Goal: Task Accomplishment & Management: Use online tool/utility

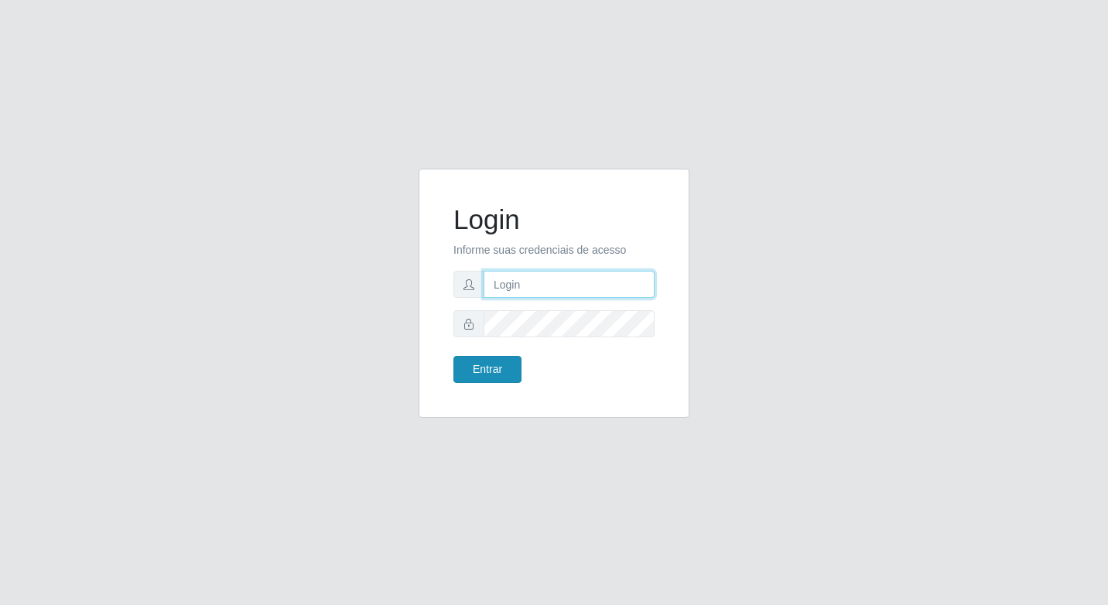
type input "elyda@quaresma"
click at [501, 363] on button "Entrar" at bounding box center [487, 369] width 68 height 27
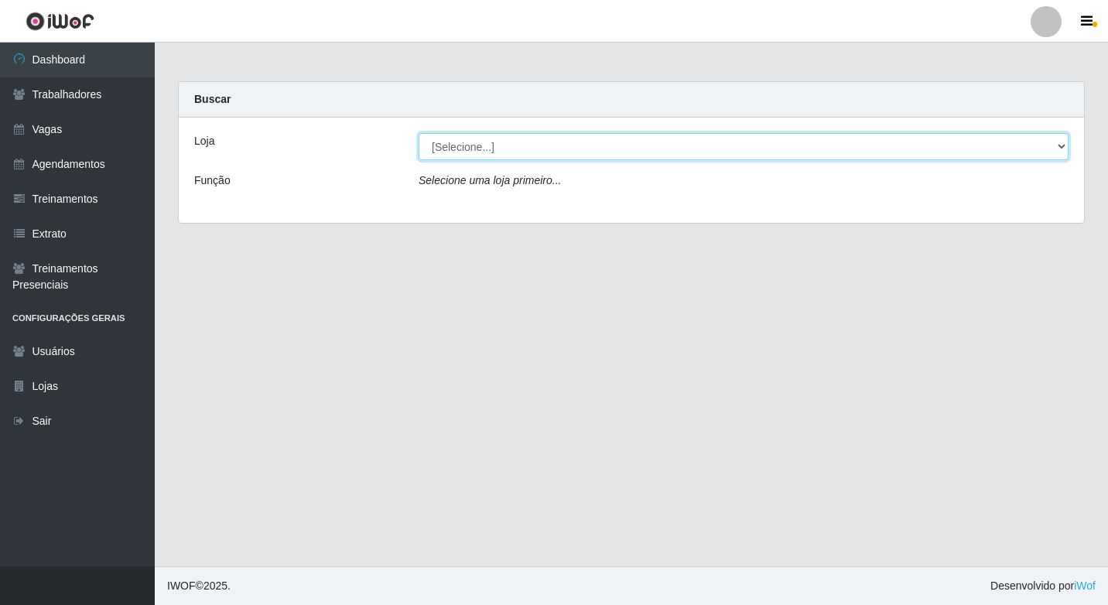
click at [446, 157] on select "[Selecione...] Super Quaresma Hortifruti" at bounding box center [744, 146] width 650 height 27
select select "511"
click at [419, 133] on select "[Selecione...] Super Quaresma Hortifruti" at bounding box center [744, 146] width 650 height 27
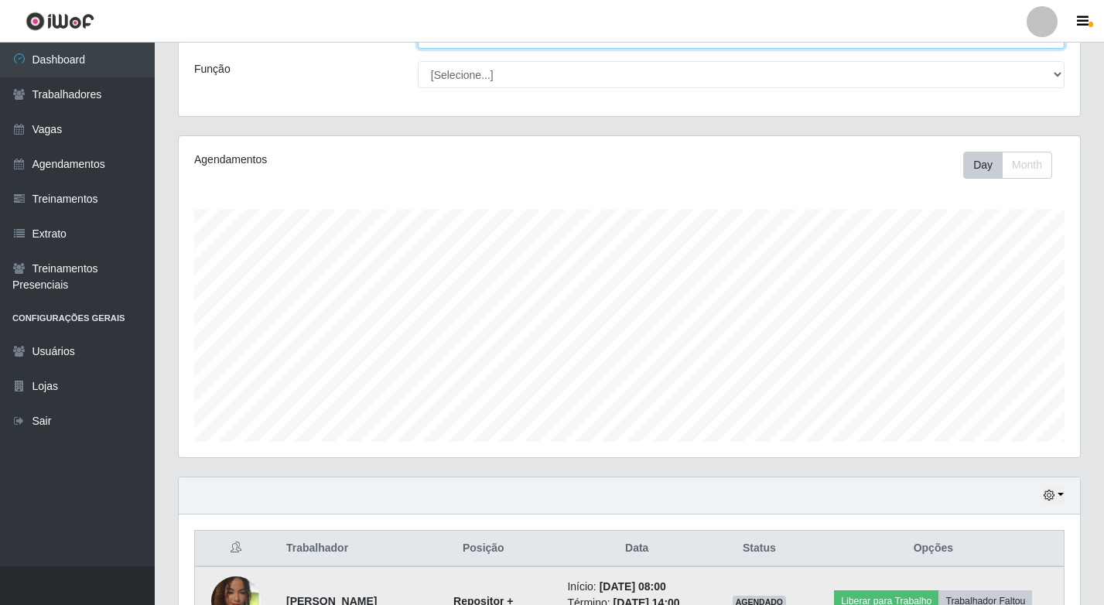
scroll to position [285, 0]
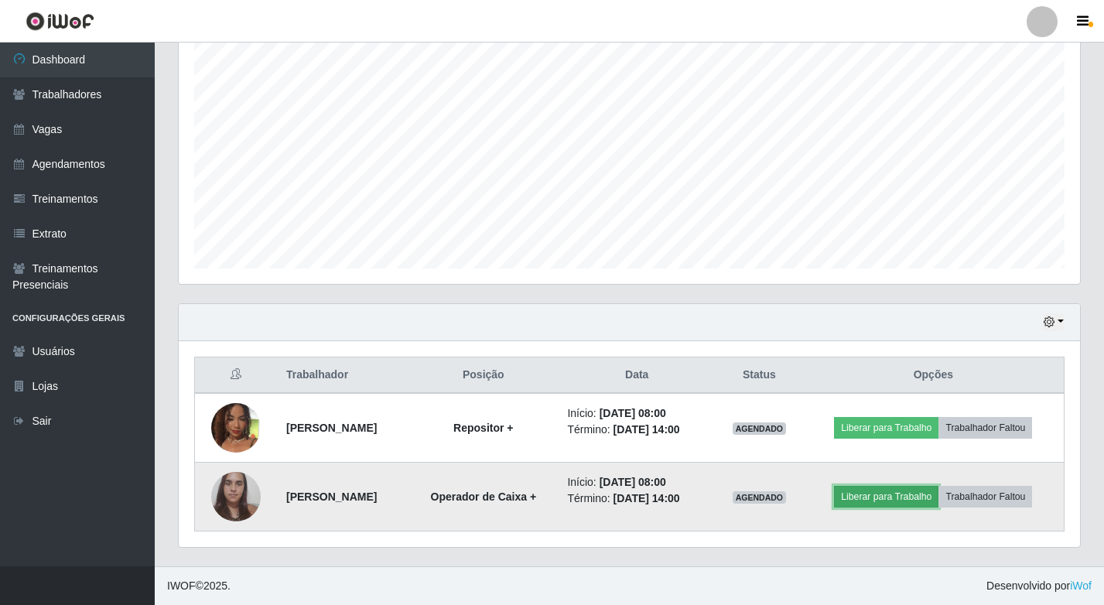
click at [926, 500] on button "Liberar para Trabalho" at bounding box center [886, 497] width 104 height 22
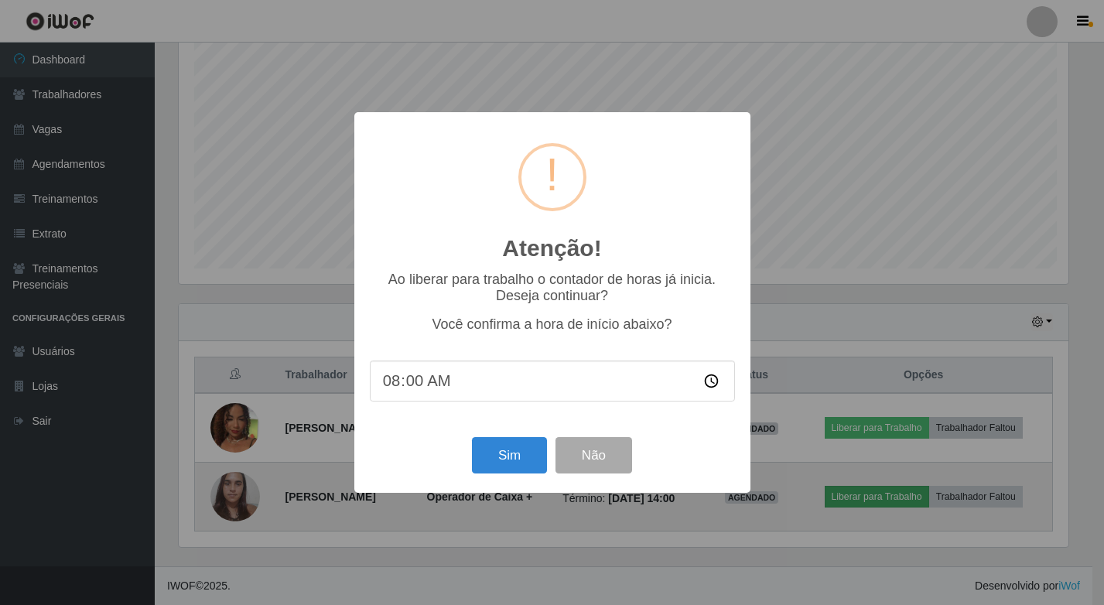
scroll to position [321, 894]
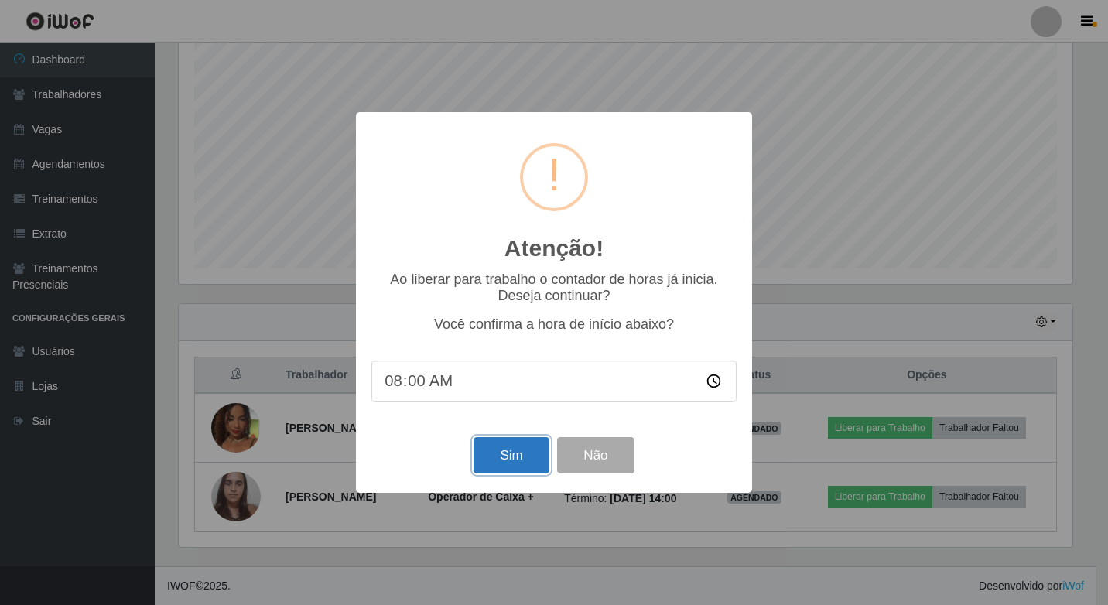
click at [519, 462] on button "Sim" at bounding box center [511, 455] width 75 height 36
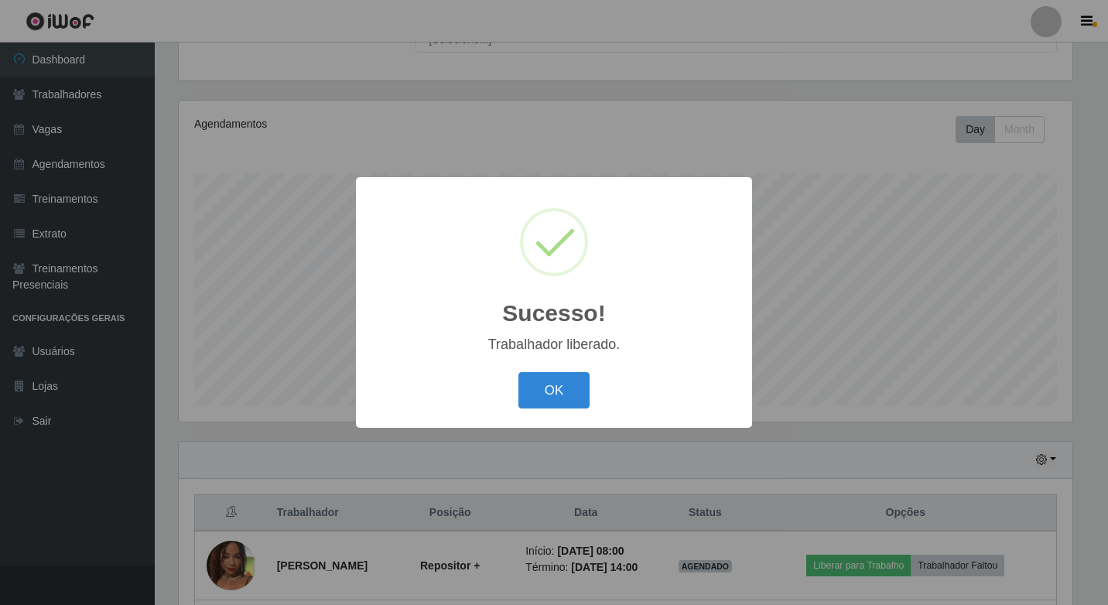
click at [511, 385] on div "OK Cancel" at bounding box center [553, 390] width 365 height 44
click at [531, 389] on button "OK" at bounding box center [554, 390] width 72 height 36
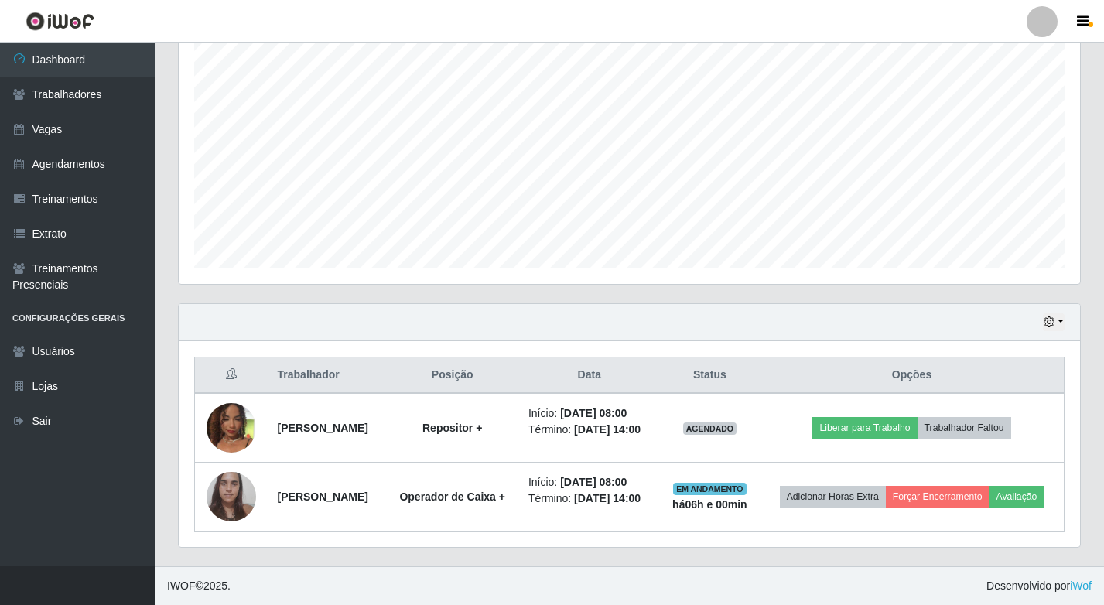
scroll to position [308, 0]
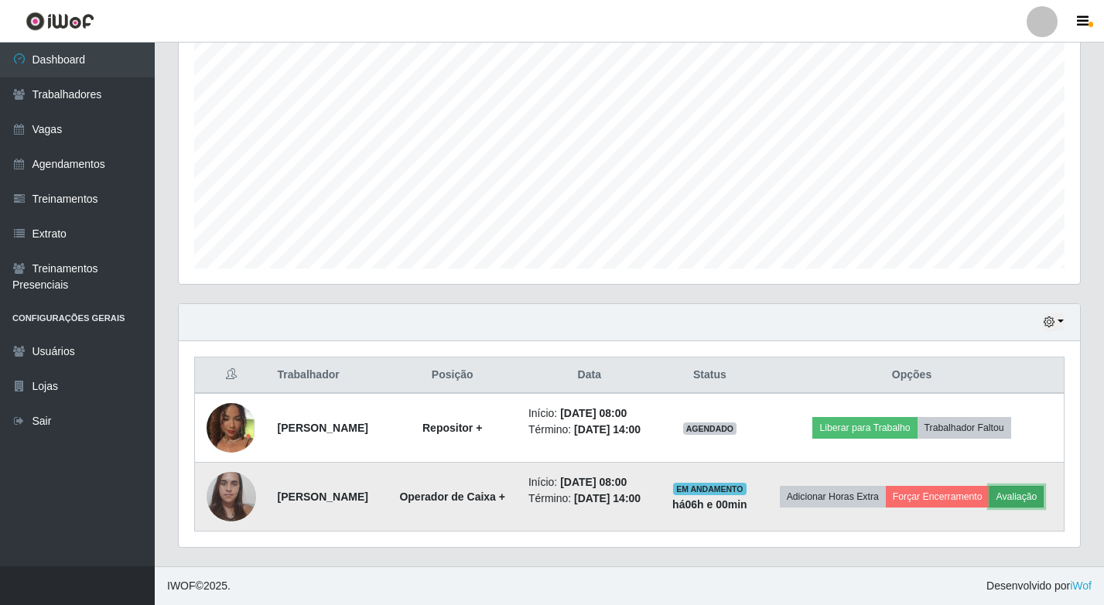
click at [990, 502] on button "Avaliação" at bounding box center [1017, 497] width 55 height 22
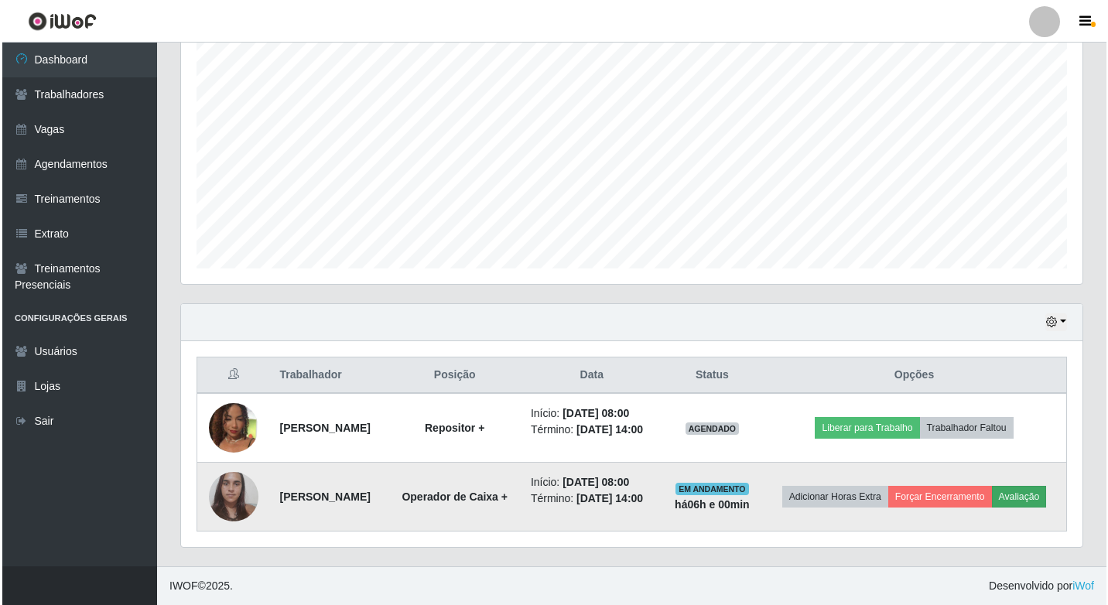
scroll to position [321, 894]
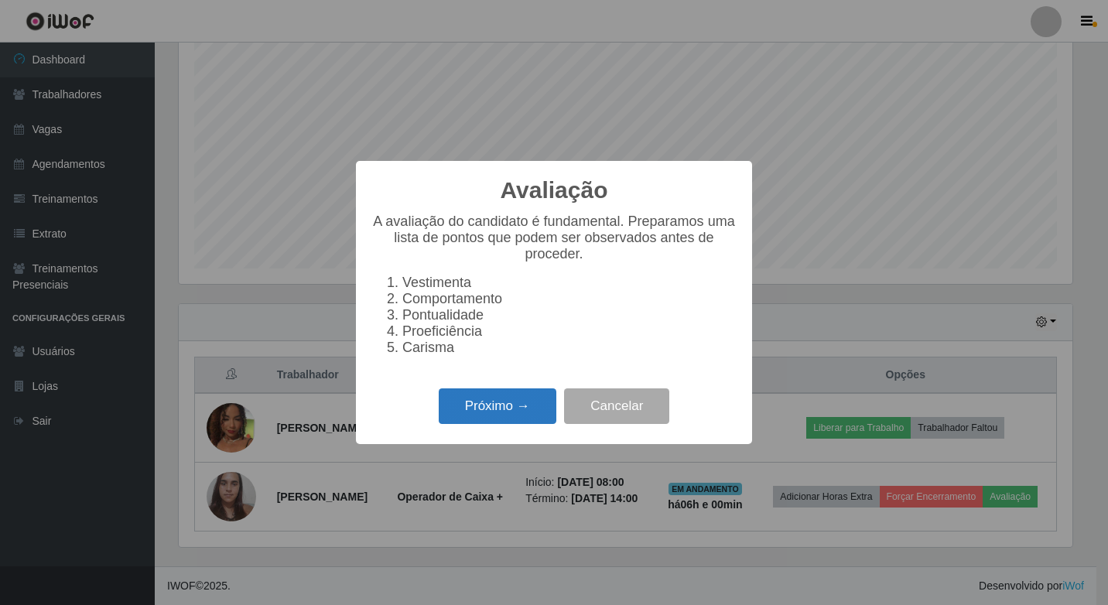
click at [513, 404] on button "Próximo →" at bounding box center [498, 406] width 118 height 36
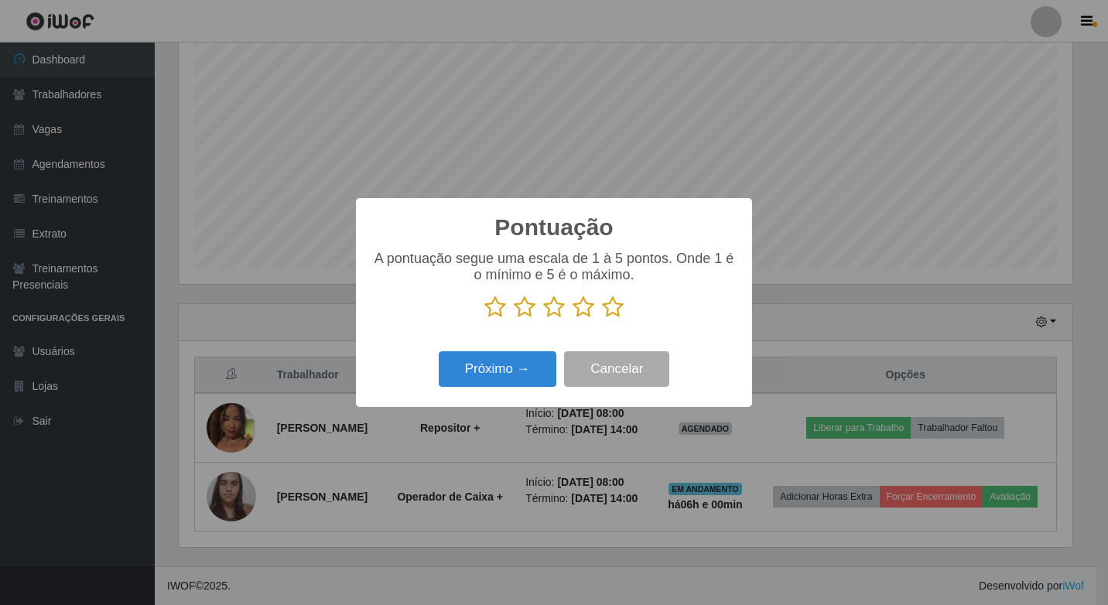
scroll to position [773511, 772938]
click at [624, 311] on p at bounding box center [553, 307] width 365 height 23
click at [616, 311] on icon at bounding box center [613, 307] width 22 height 23
click at [602, 319] on input "radio" at bounding box center [602, 319] width 0 height 0
click at [480, 375] on button "Próximo →" at bounding box center [498, 369] width 118 height 36
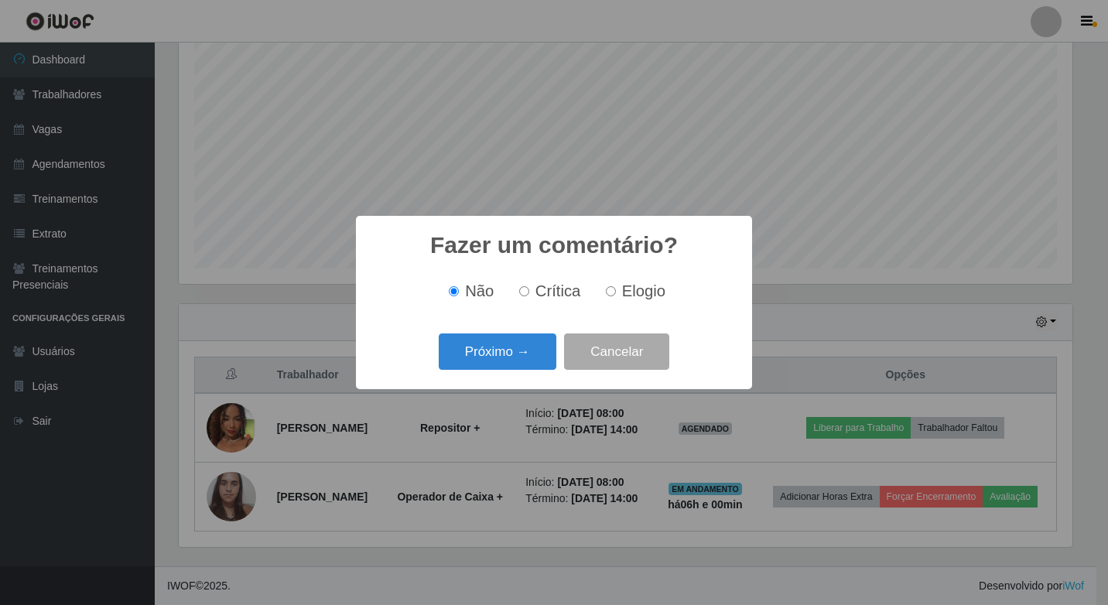
click at [631, 298] on span "Elogio" at bounding box center [643, 290] width 43 height 17
click at [616, 296] on input "Elogio" at bounding box center [611, 291] width 10 height 10
radio input "true"
click at [512, 356] on button "Próximo →" at bounding box center [498, 352] width 118 height 36
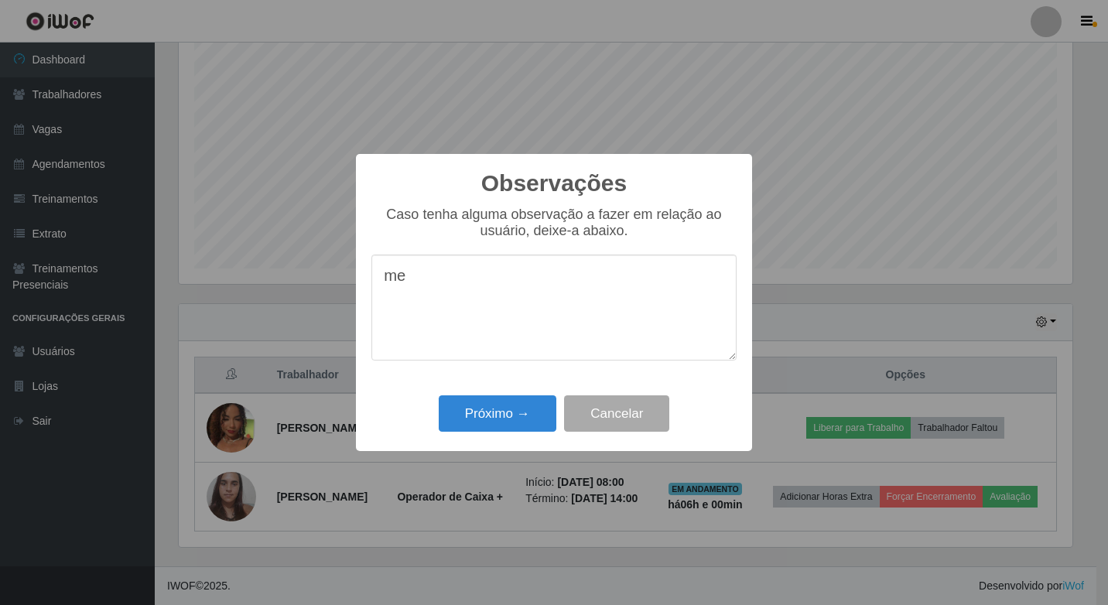
type textarea "m"
click at [672, 313] on textarea "Menina muito boa Gosto bastante, simpática, muito proativa" at bounding box center [553, 308] width 365 height 106
click at [488, 302] on textarea "Menina muito boa Gosto bastante, simpática, muito proativa" at bounding box center [553, 308] width 365 height 106
click at [710, 299] on textarea "Menina muito boa Gosto bastante dela, simpática, muito proativa" at bounding box center [553, 308] width 365 height 106
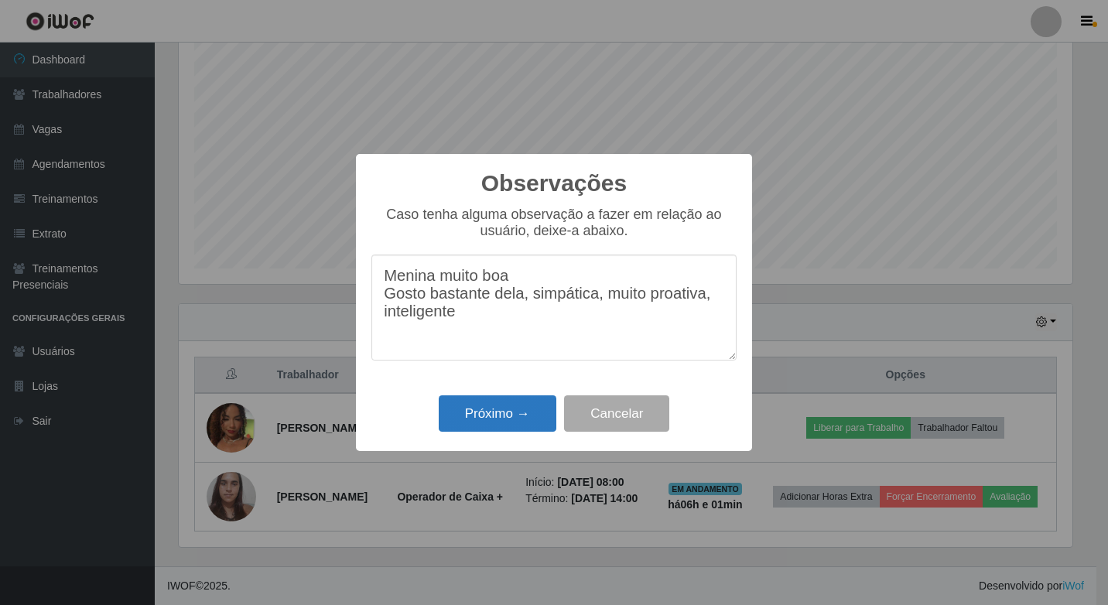
type textarea "Menina muito boa Gosto bastante dela, simpática, muito proativa, inteligente"
click at [477, 420] on button "Próximo →" at bounding box center [498, 413] width 118 height 36
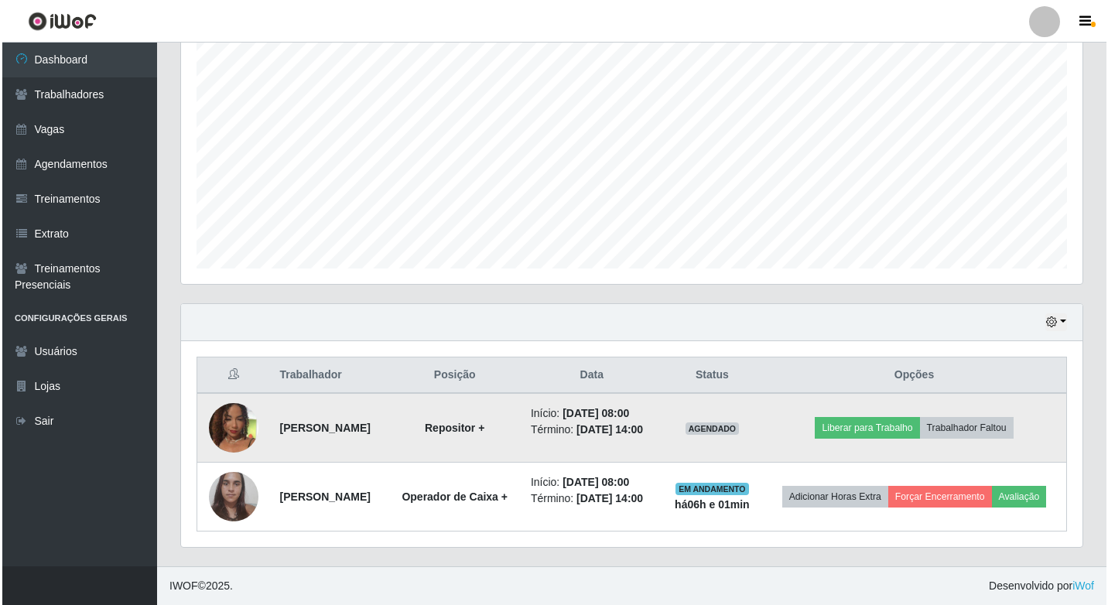
scroll to position [285, 0]
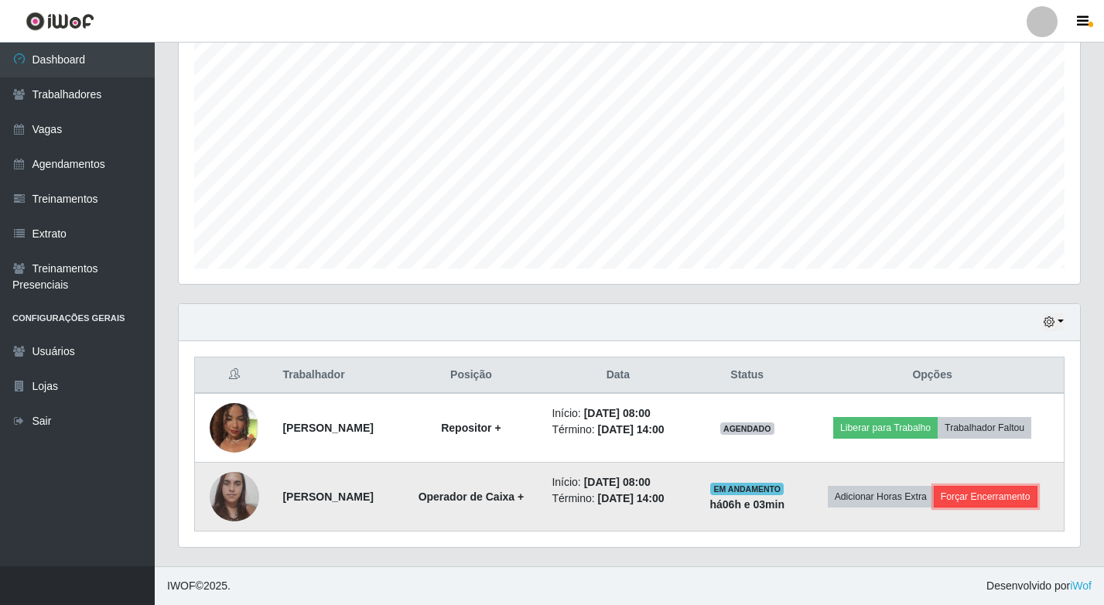
click at [967, 504] on button "Forçar Encerramento" at bounding box center [986, 497] width 104 height 22
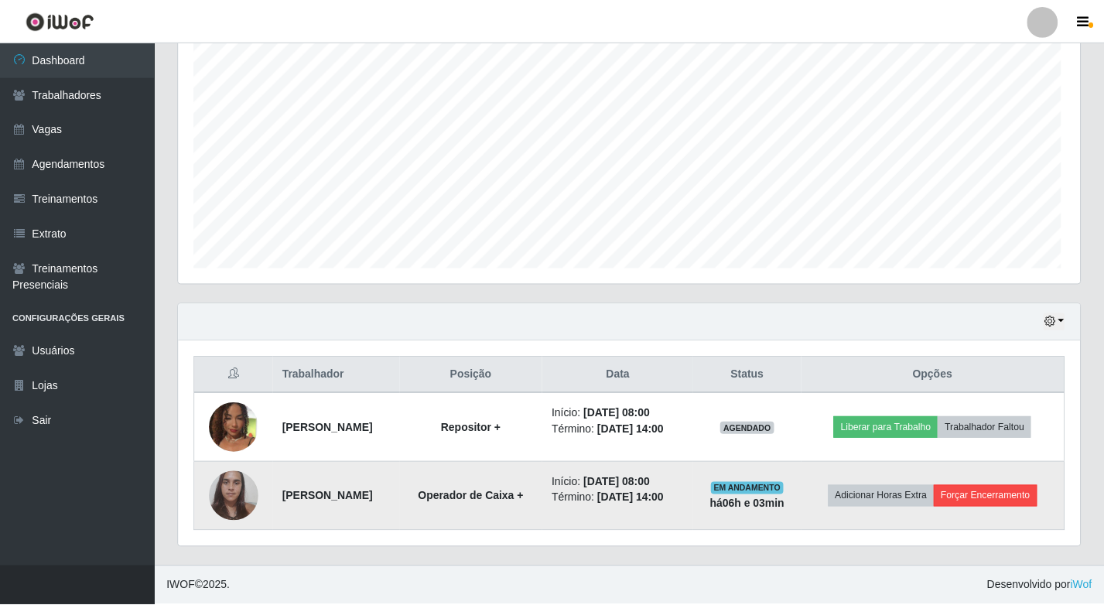
scroll to position [321, 894]
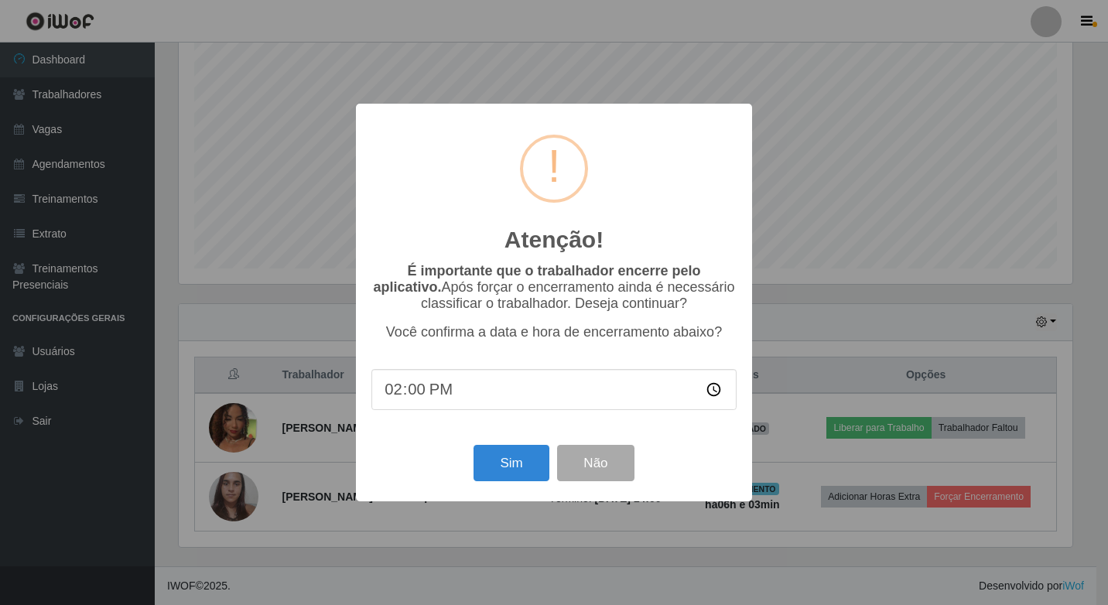
click at [455, 402] on input "14:00" at bounding box center [553, 389] width 365 height 41
click at [453, 395] on input "14:00" at bounding box center [553, 389] width 365 height 41
click at [410, 392] on input "14:00" at bounding box center [553, 389] width 365 height 41
type input "14:03"
click at [516, 459] on button "Sim" at bounding box center [511, 463] width 75 height 36
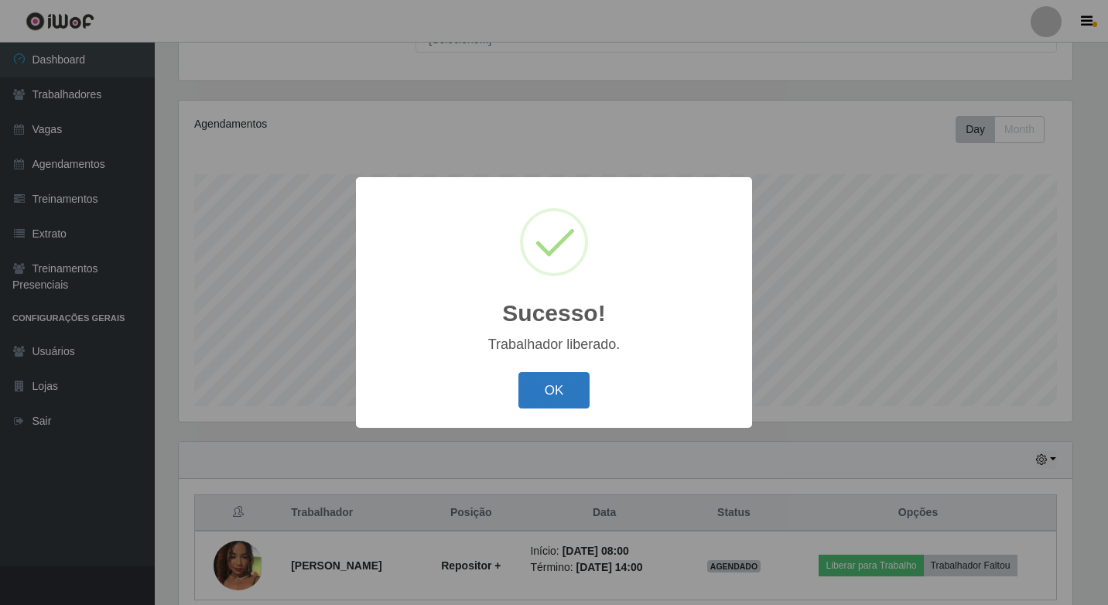
click at [546, 399] on button "OK" at bounding box center [554, 390] width 72 height 36
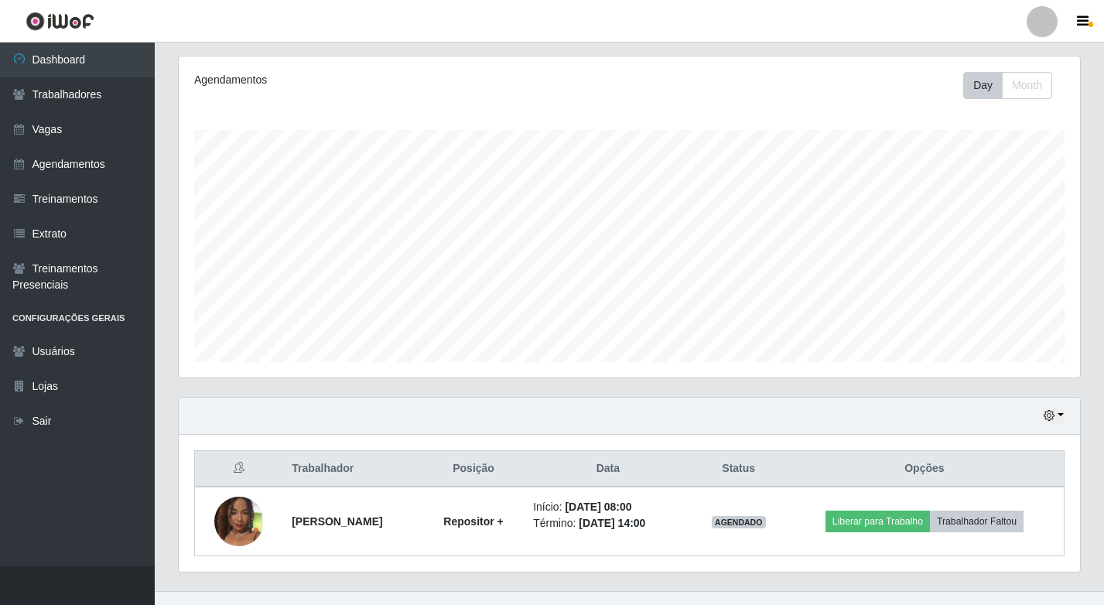
scroll to position [216, 0]
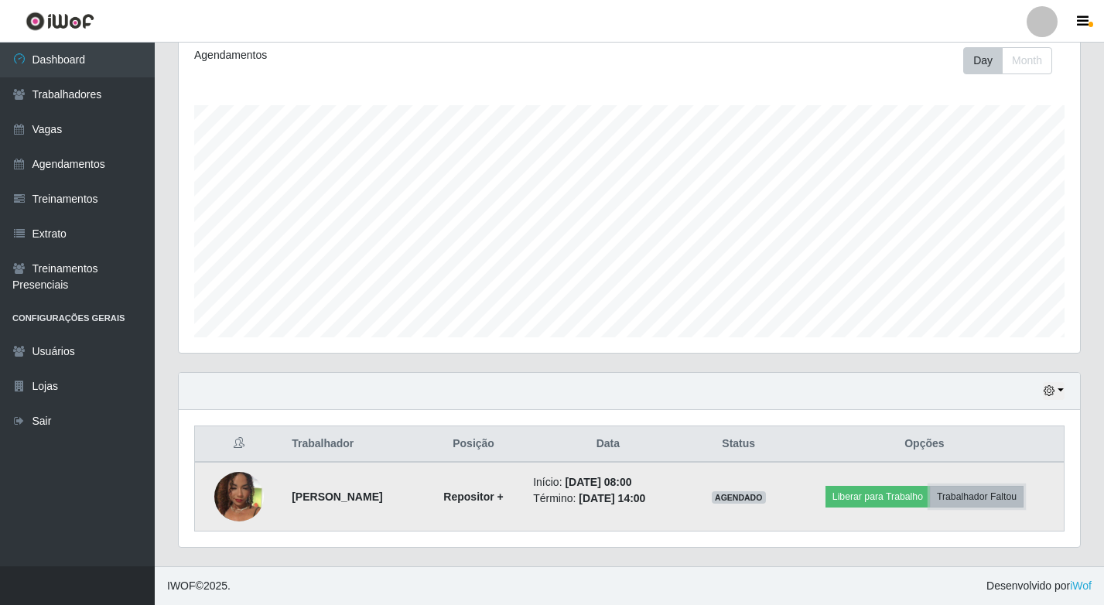
click at [964, 498] on button "Trabalhador Faltou" at bounding box center [977, 497] width 94 height 22
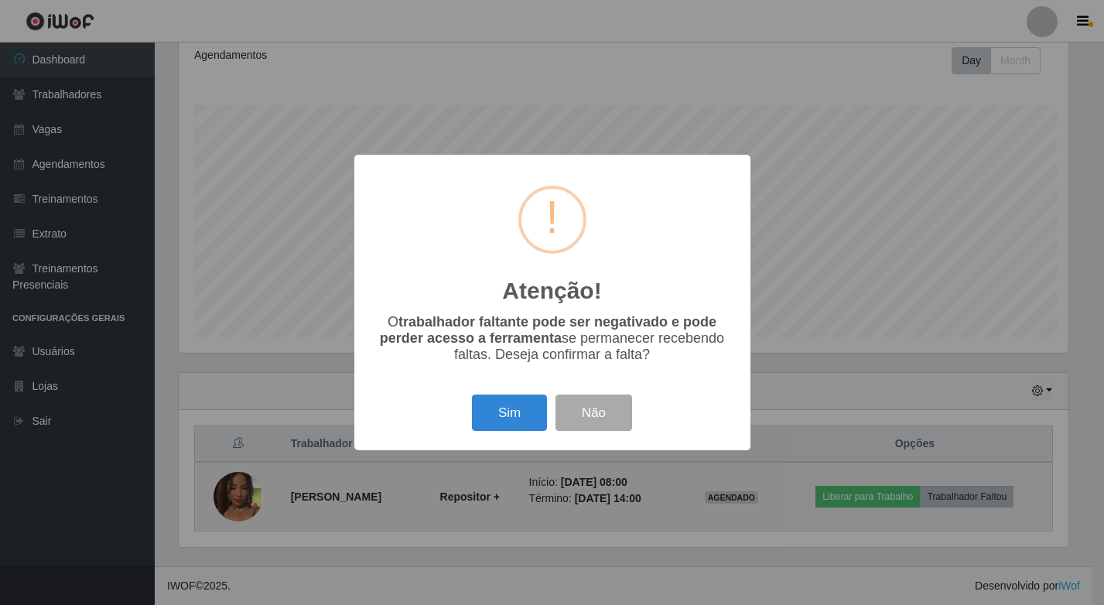
scroll to position [321, 894]
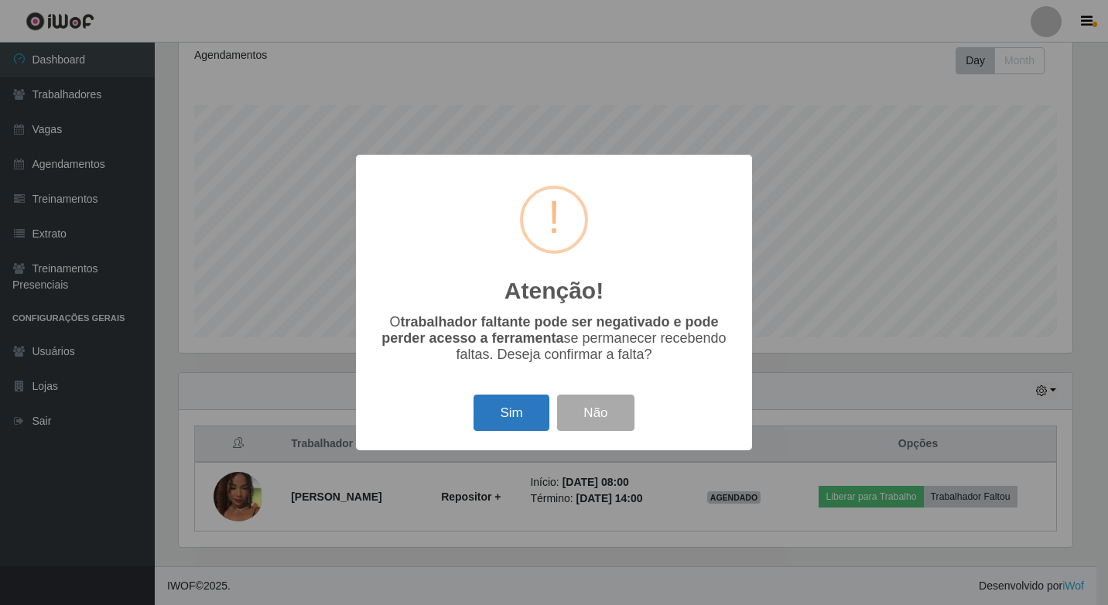
click at [483, 412] on button "Sim" at bounding box center [511, 413] width 75 height 36
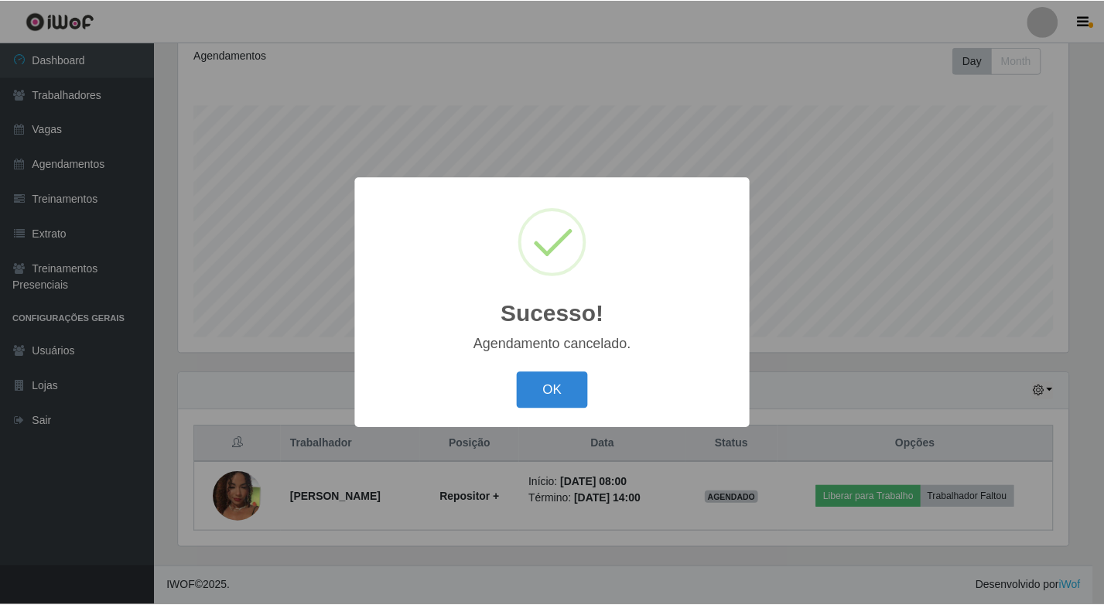
scroll to position [147, 0]
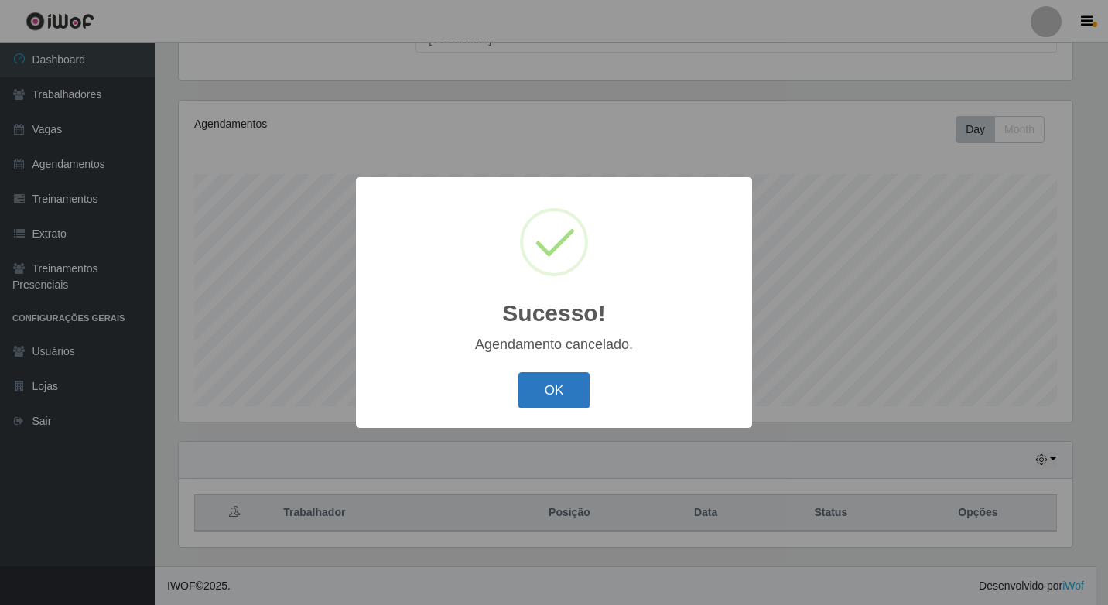
click at [529, 385] on button "OK" at bounding box center [554, 390] width 72 height 36
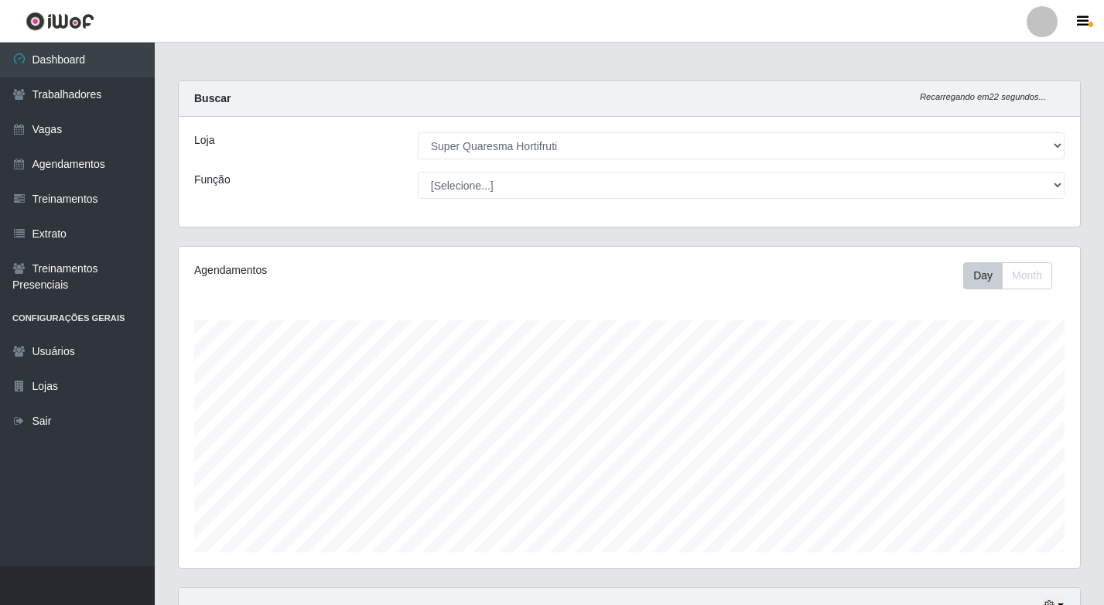
scroll to position [0, 0]
